Goal: Task Accomplishment & Management: Manage account settings

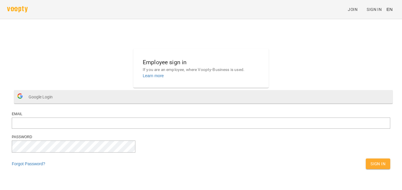
click at [162, 103] on button "Google Login" at bounding box center [203, 96] width 379 height 13
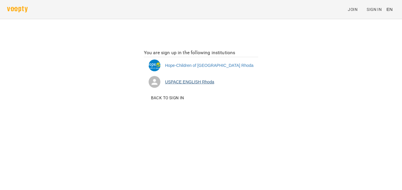
click at [205, 81] on li "USPACE ENGLISH [PERSON_NAME]" at bounding box center [201, 82] width 115 height 16
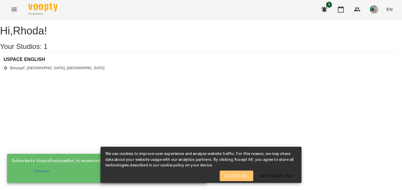
click at [231, 171] on button "Accept All" at bounding box center [237, 176] width 34 height 11
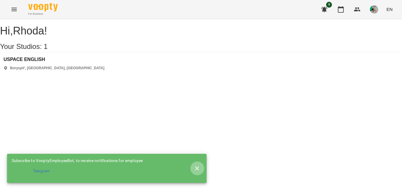
click at [198, 166] on icon "button" at bounding box center [197, 168] width 7 height 7
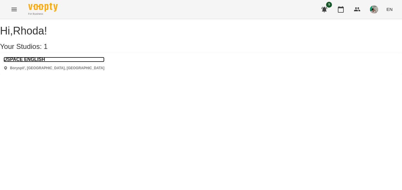
click at [45, 62] on h3 "USPACE ENGLISH" at bounding box center [54, 59] width 101 height 5
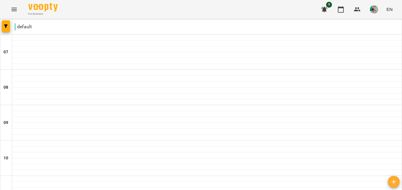
scroll to position [314, 0]
